Goal: Navigation & Orientation: Find specific page/section

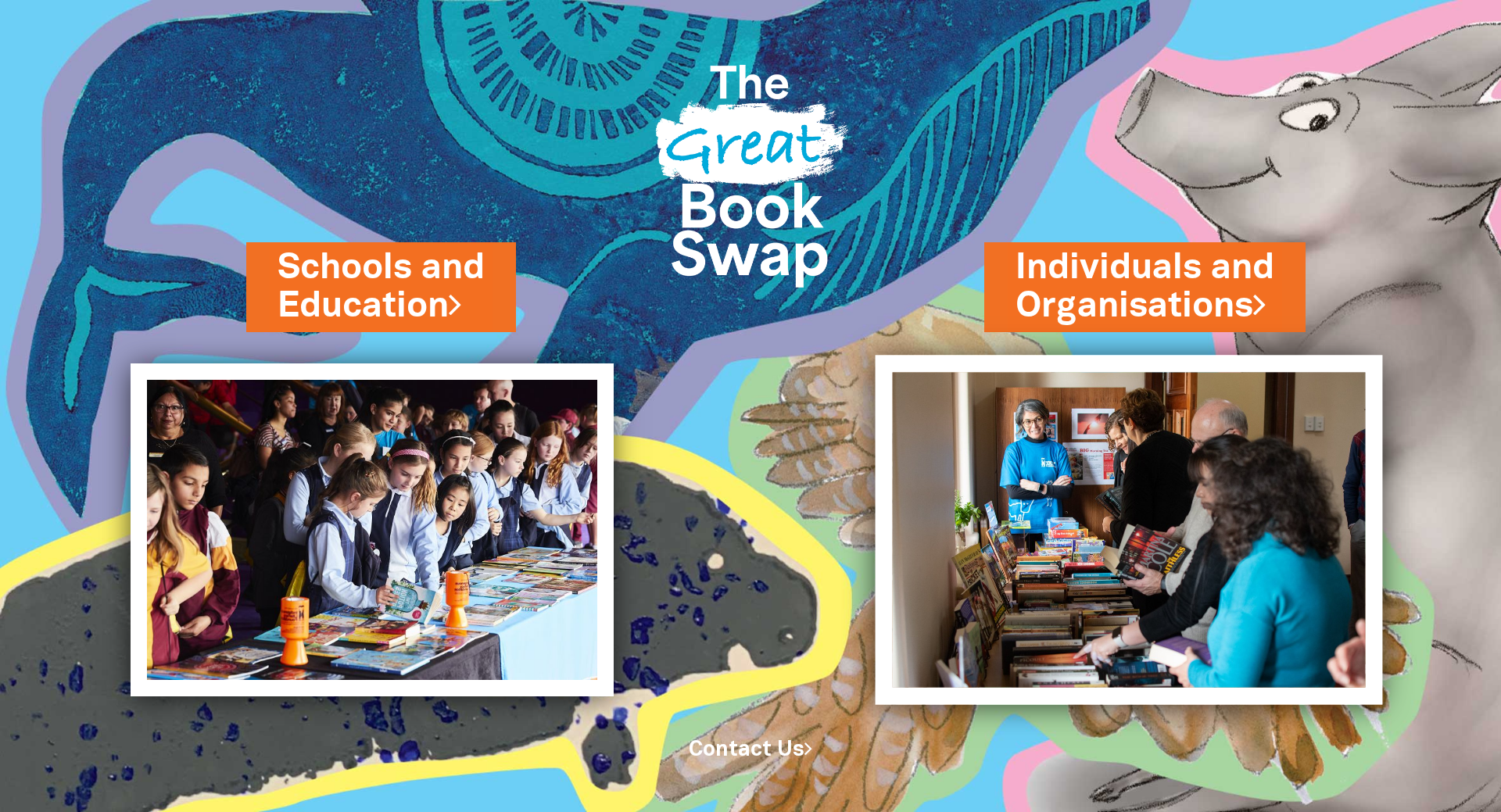
click at [1038, 433] on img at bounding box center [1129, 529] width 508 height 350
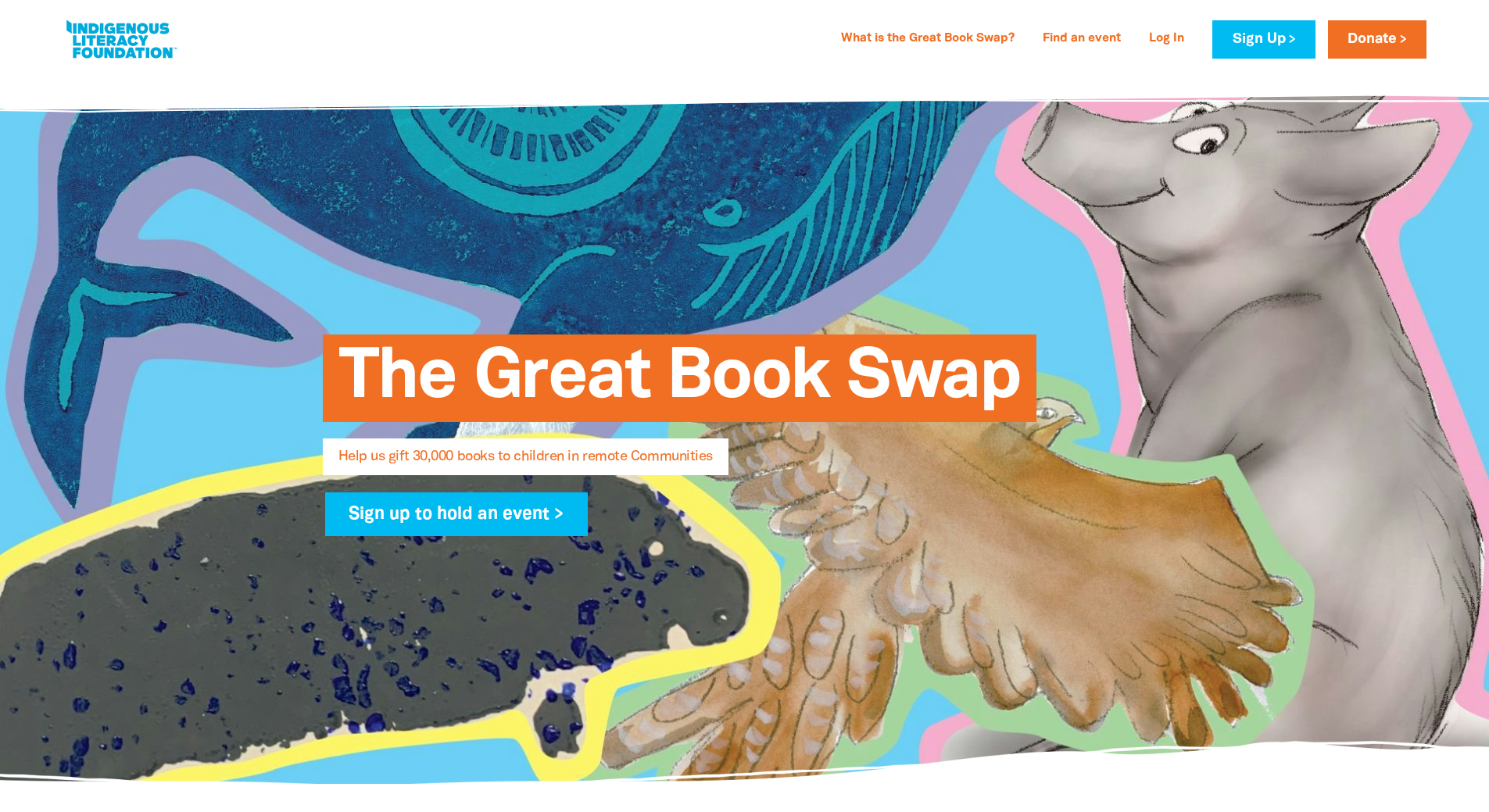
select select "AU"
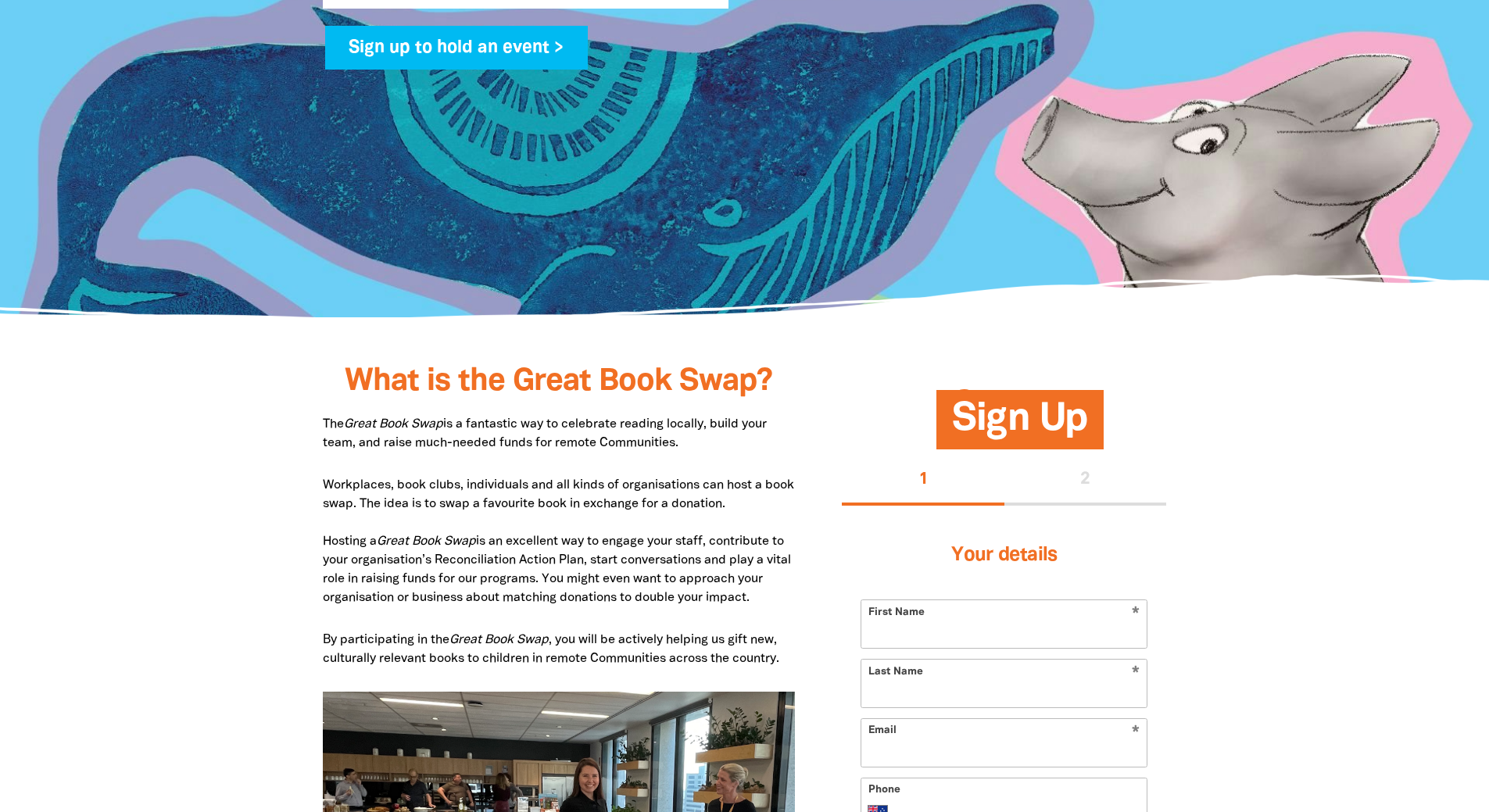
scroll to position [547, 0]
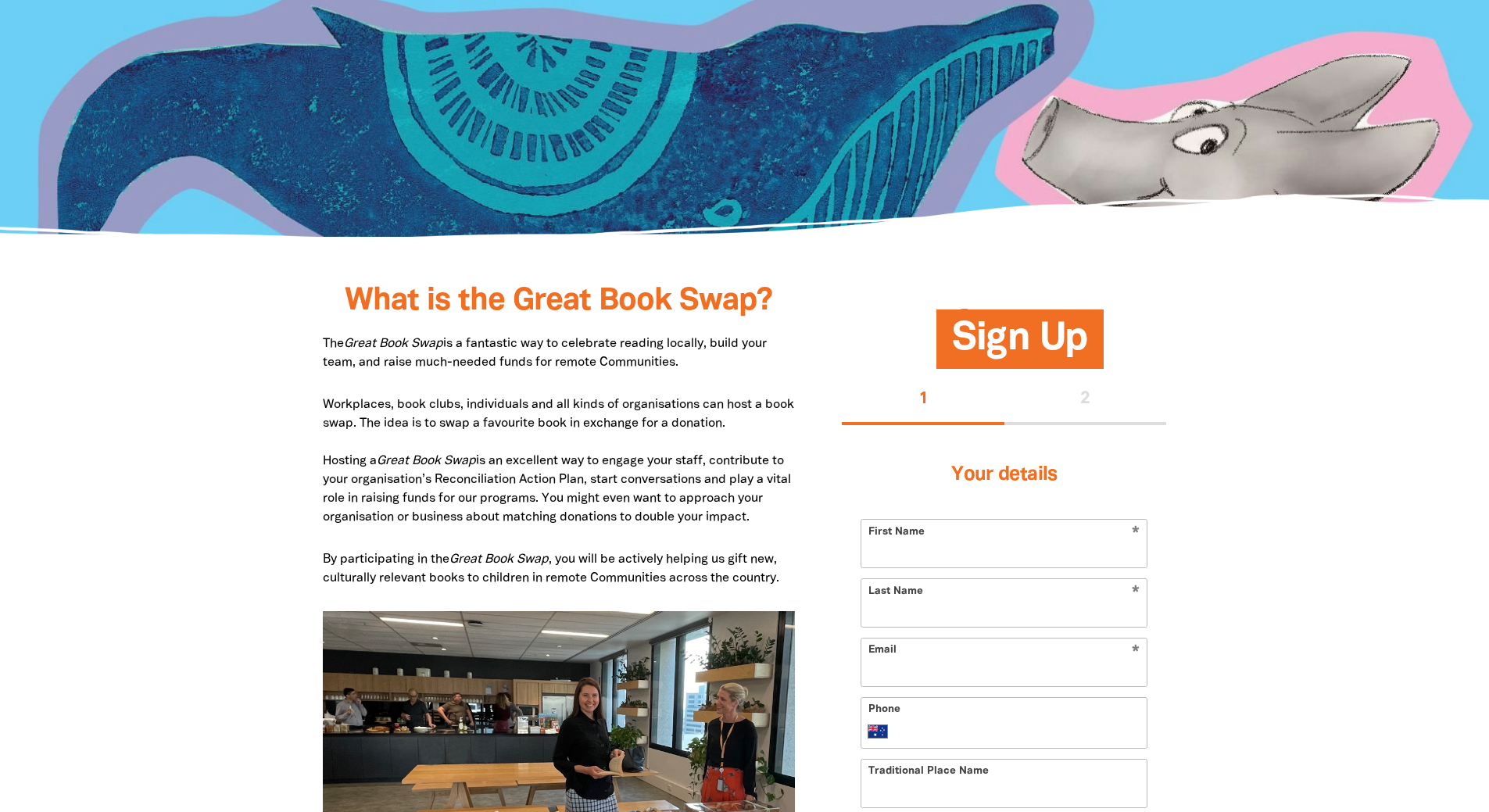
drag, startPoint x: 573, startPoint y: 341, endPoint x: 694, endPoint y: 367, distance: 123.8
click at [694, 367] on p "The Great Book Swap is a fantastic way to celebrate reading locally, build your…" at bounding box center [559, 353] width 473 height 38
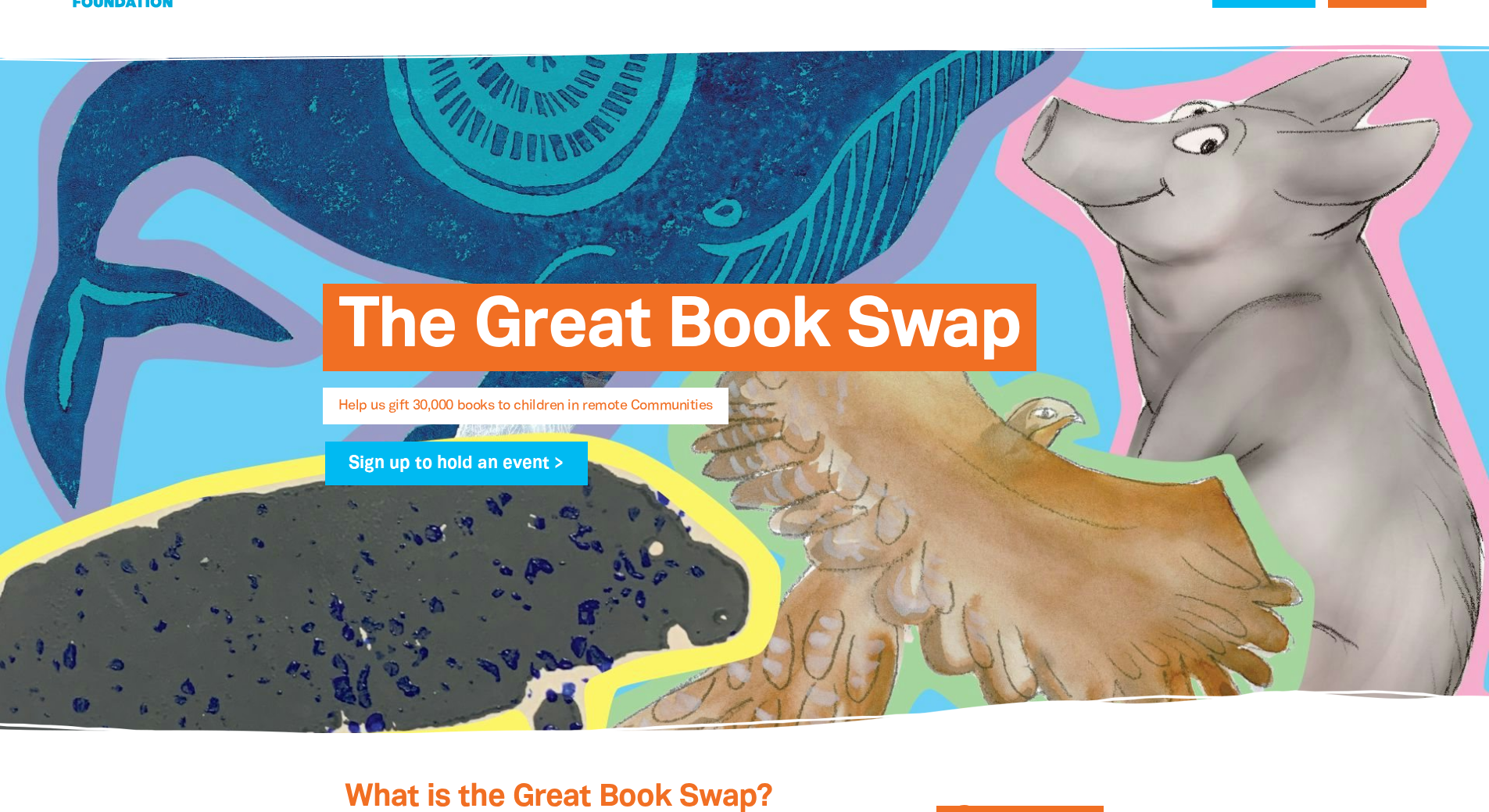
scroll to position [0, 0]
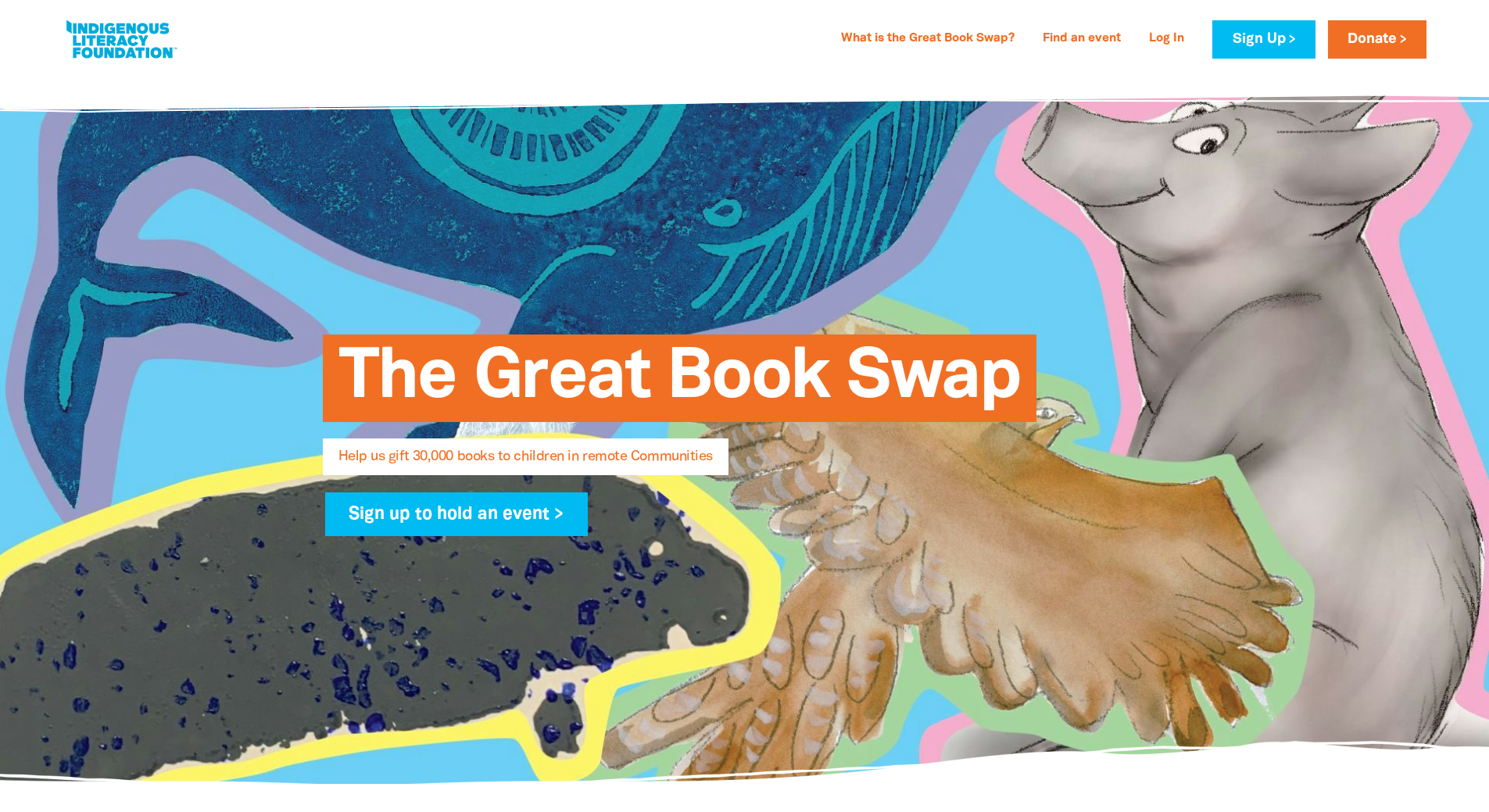
click at [150, 60] on link at bounding box center [121, 39] width 117 height 48
click at [161, 47] on link at bounding box center [121, 39] width 117 height 48
click at [97, 40] on link at bounding box center [121, 39] width 117 height 48
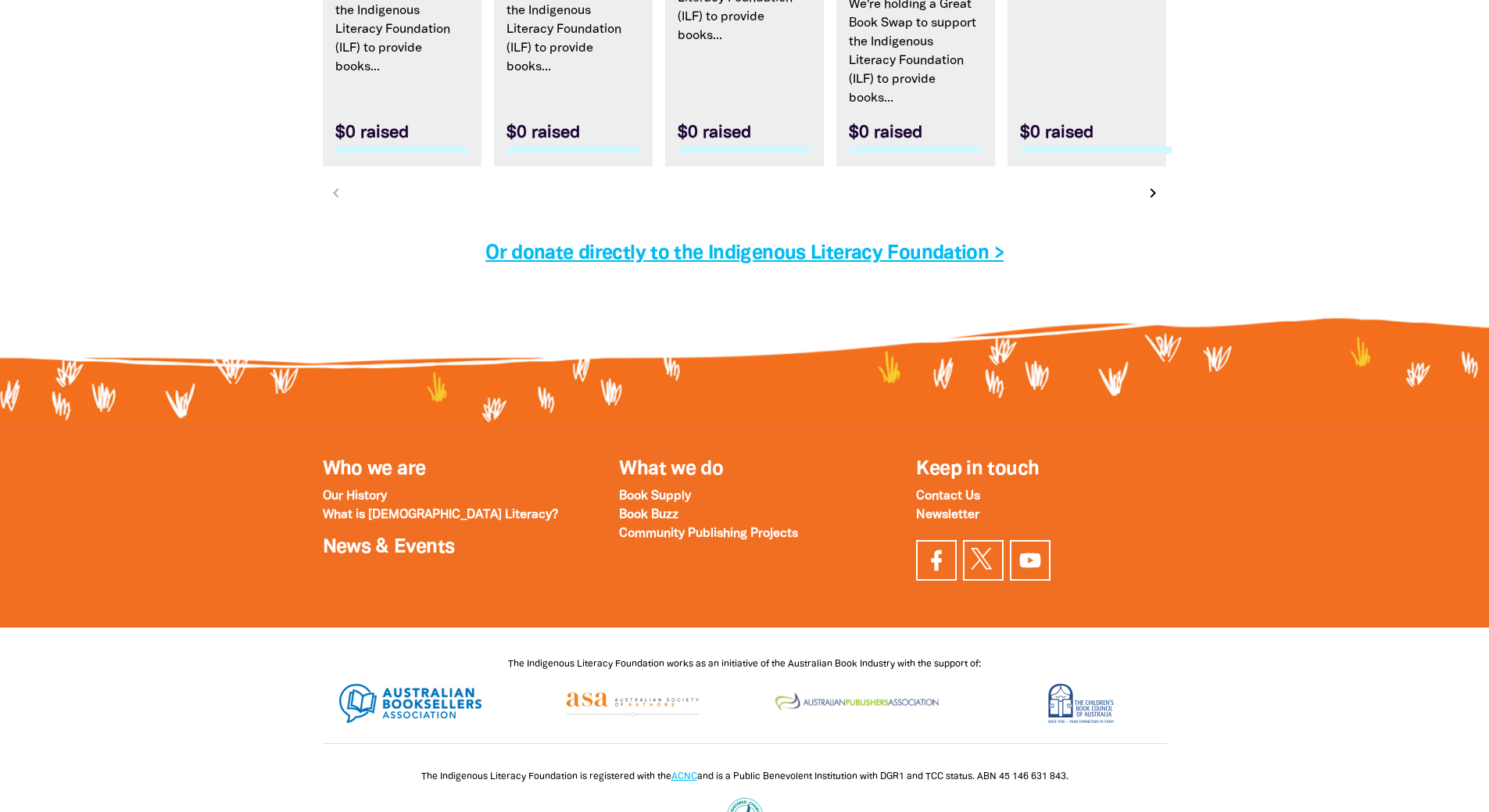
scroll to position [5119, 0]
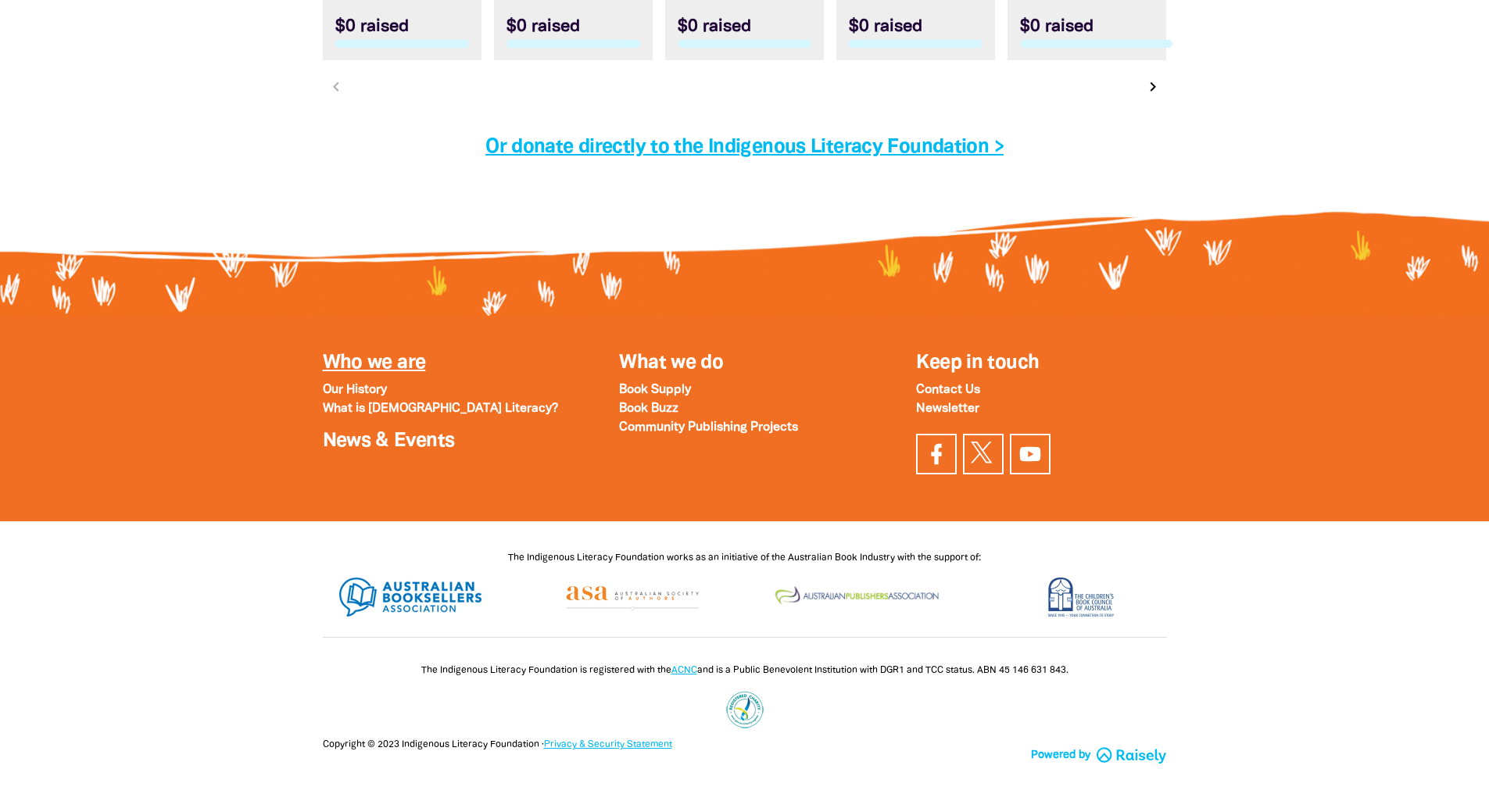
click at [362, 366] on link "Who we are" at bounding box center [374, 362] width 103 height 18
